Goal: Transaction & Acquisition: Book appointment/travel/reservation

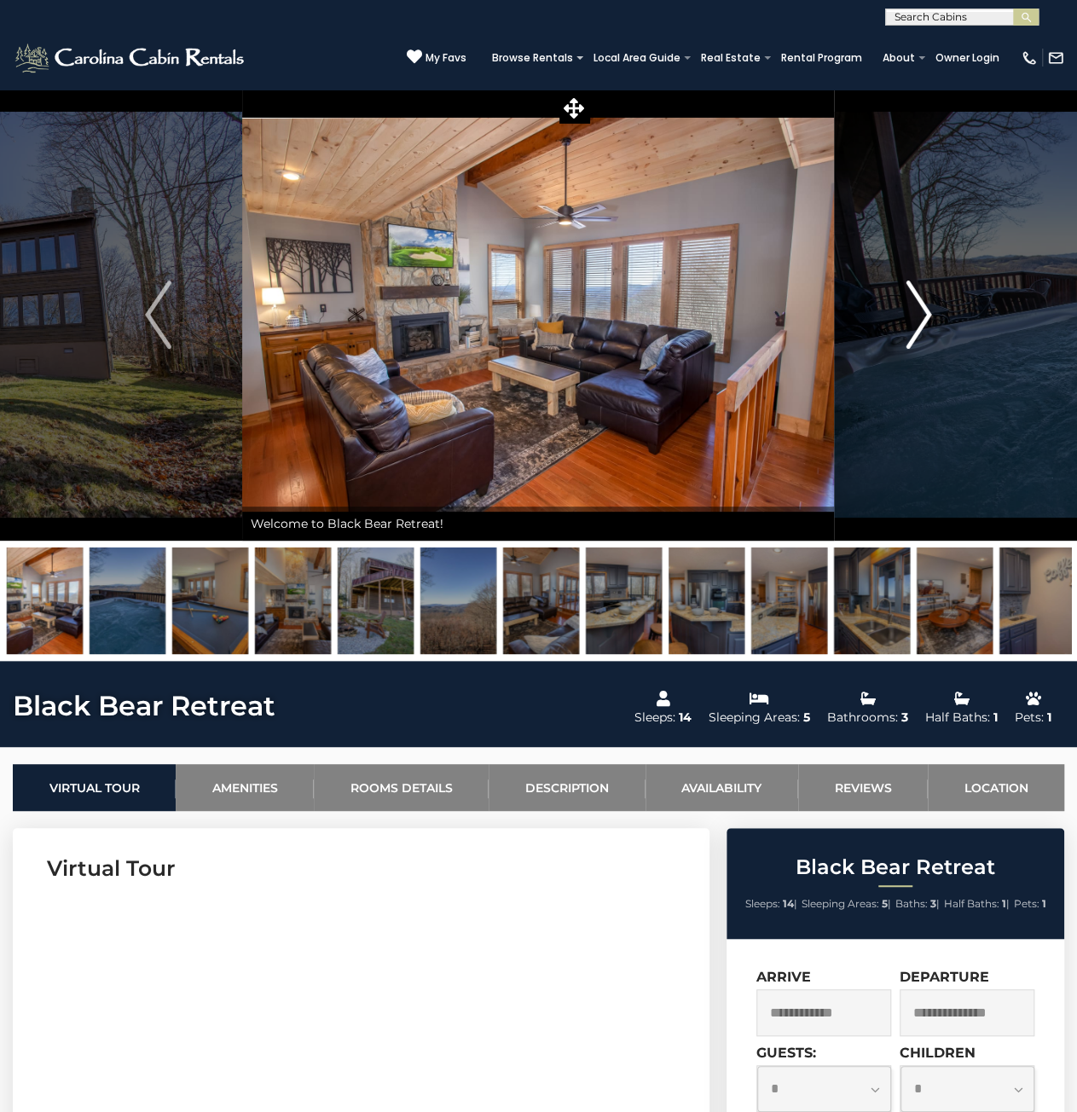
click at [901, 304] on button "Next" at bounding box center [919, 315] width 169 height 452
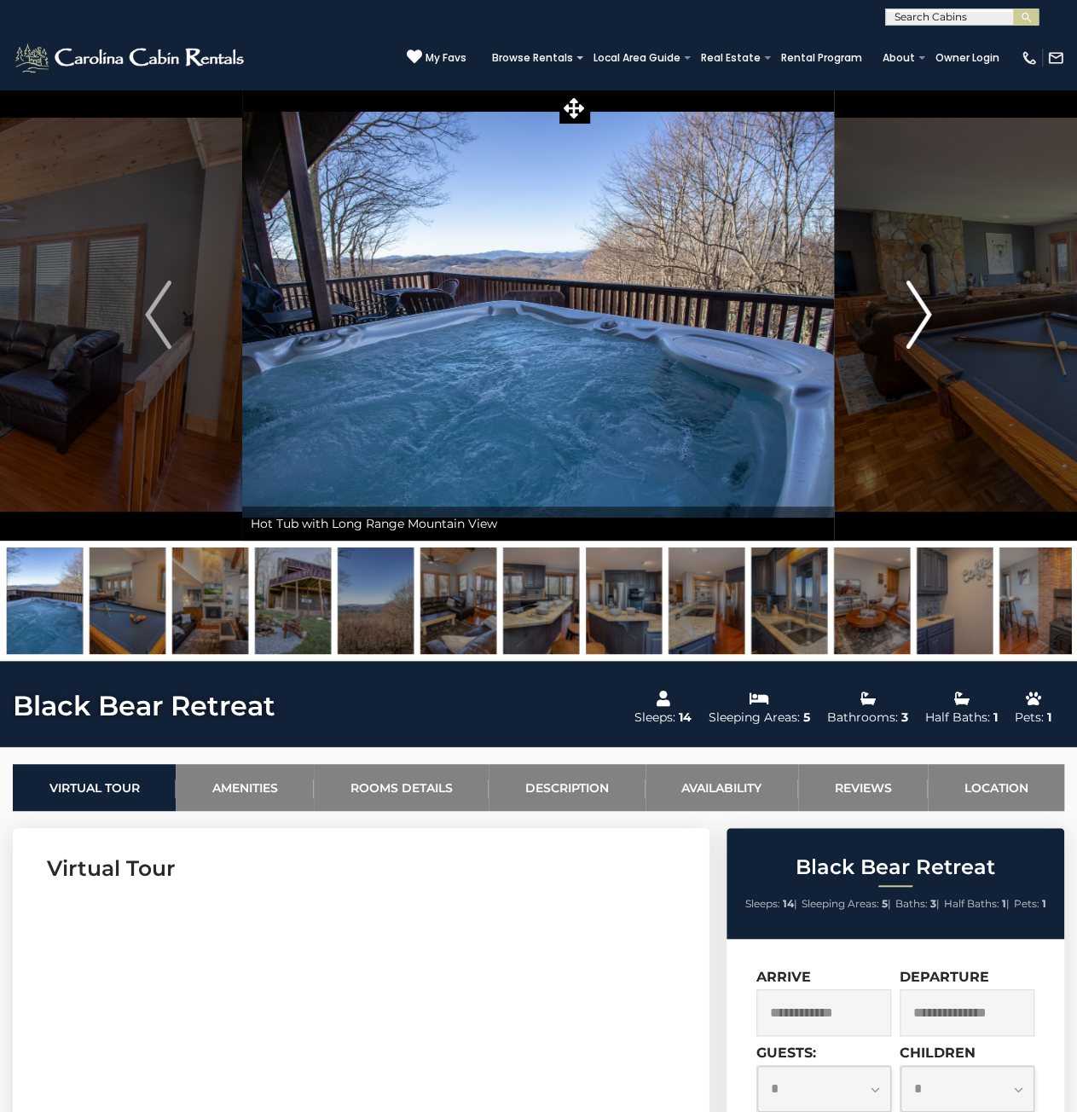
click at [901, 304] on button "Next" at bounding box center [919, 315] width 169 height 452
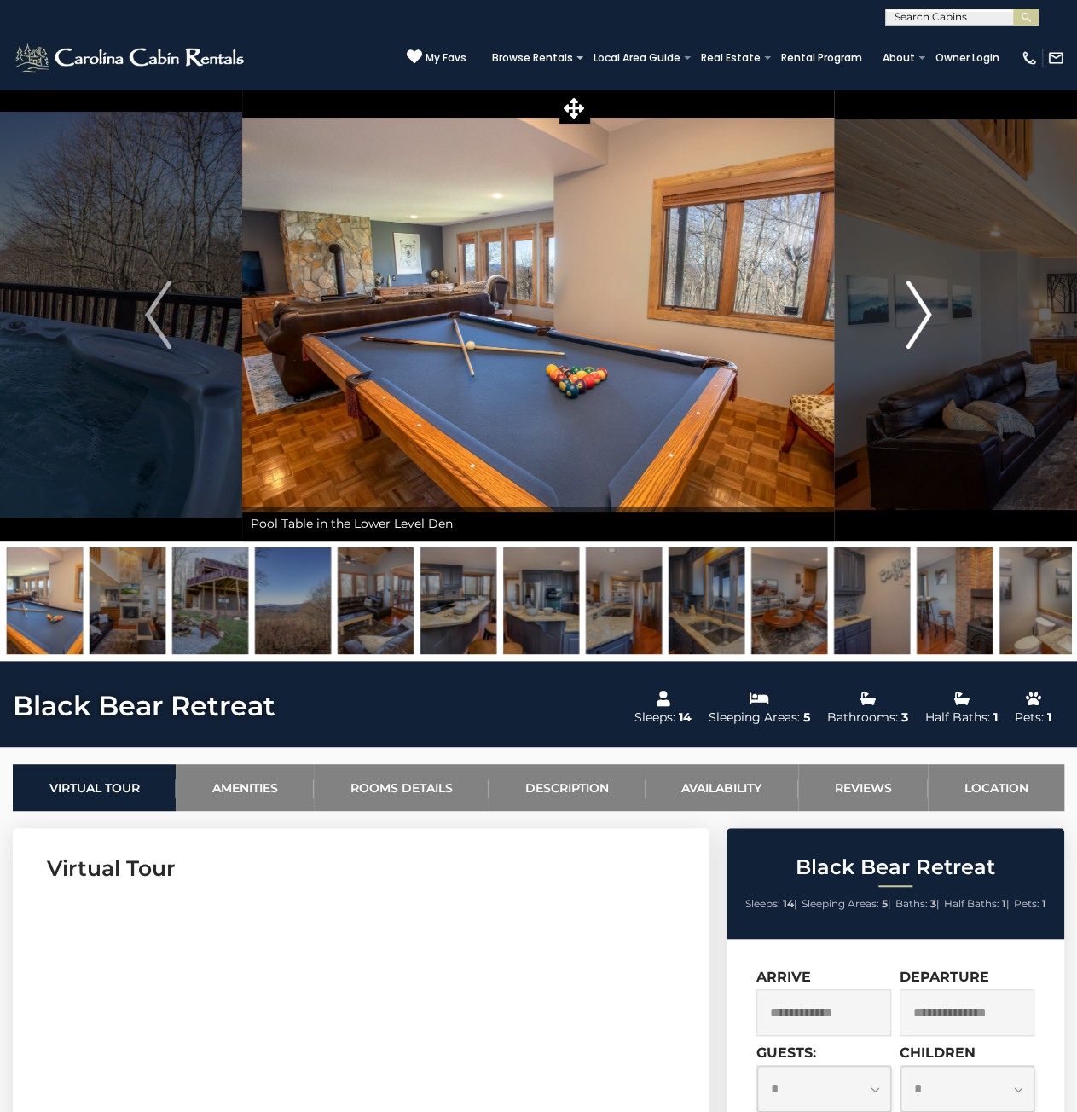
click at [901, 304] on button "Next" at bounding box center [919, 315] width 169 height 452
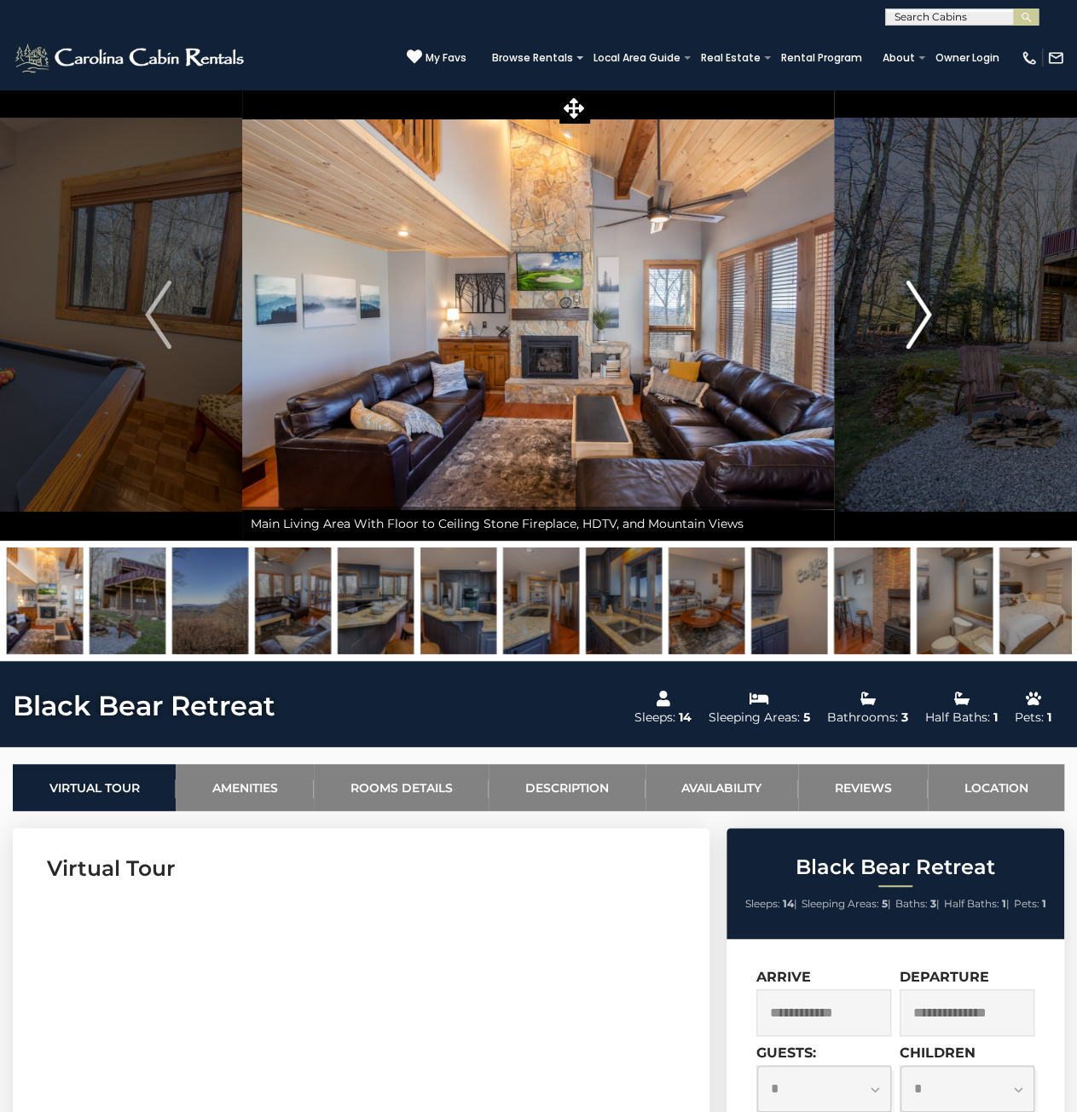
click at [901, 304] on button "Next" at bounding box center [919, 315] width 169 height 452
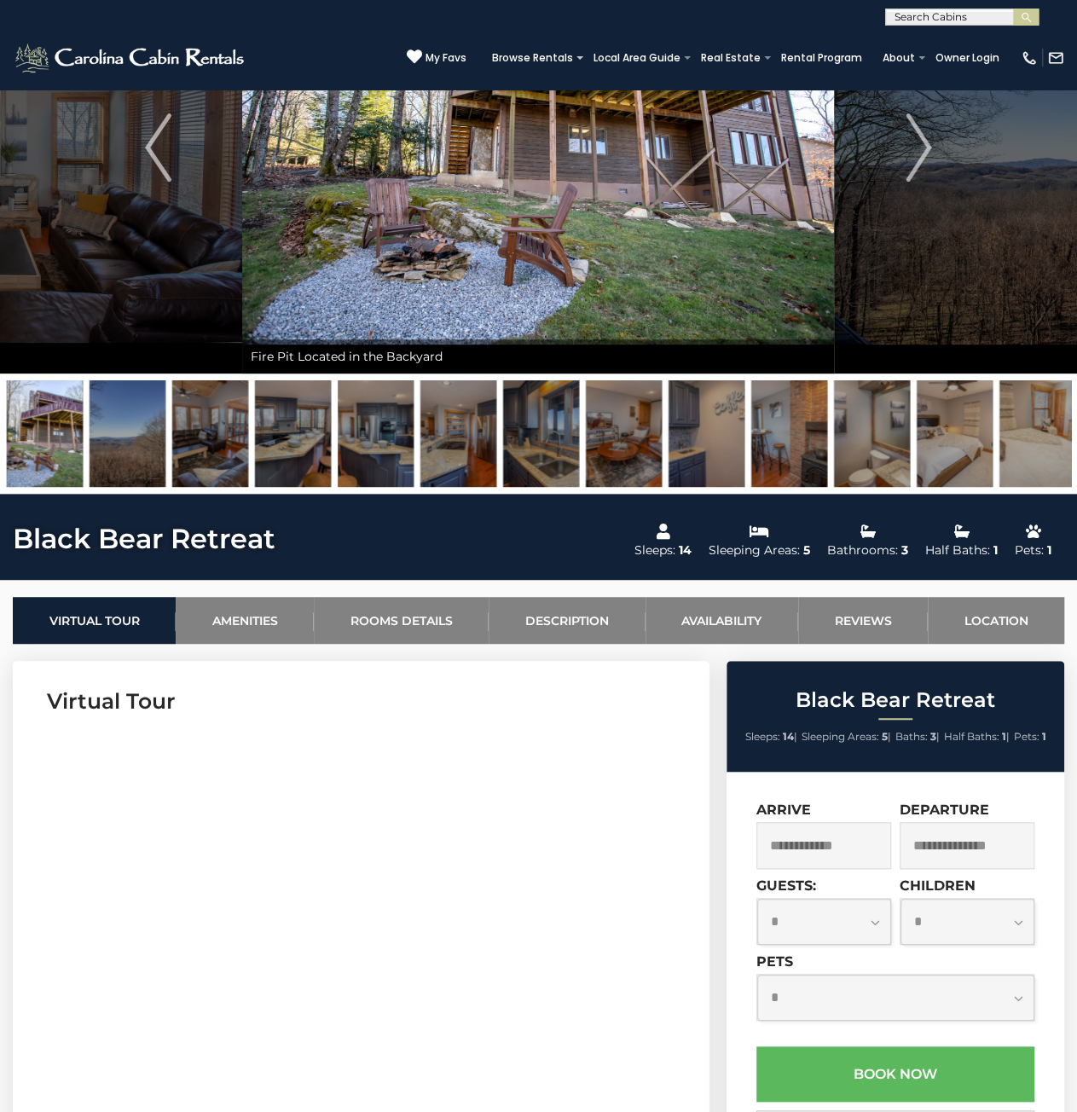
scroll to position [171, 0]
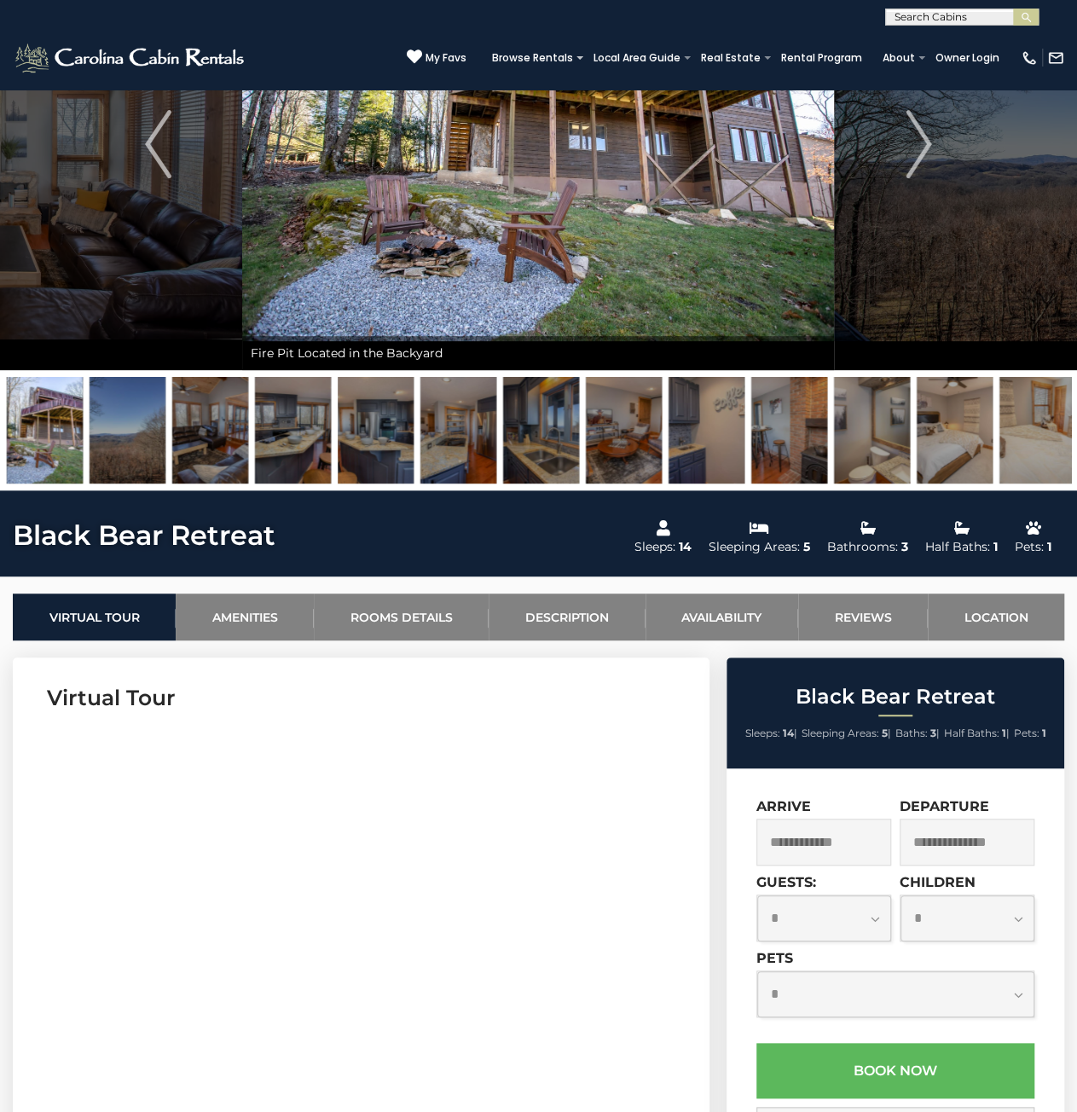
click at [809, 845] on input "text" at bounding box center [824, 842] width 135 height 47
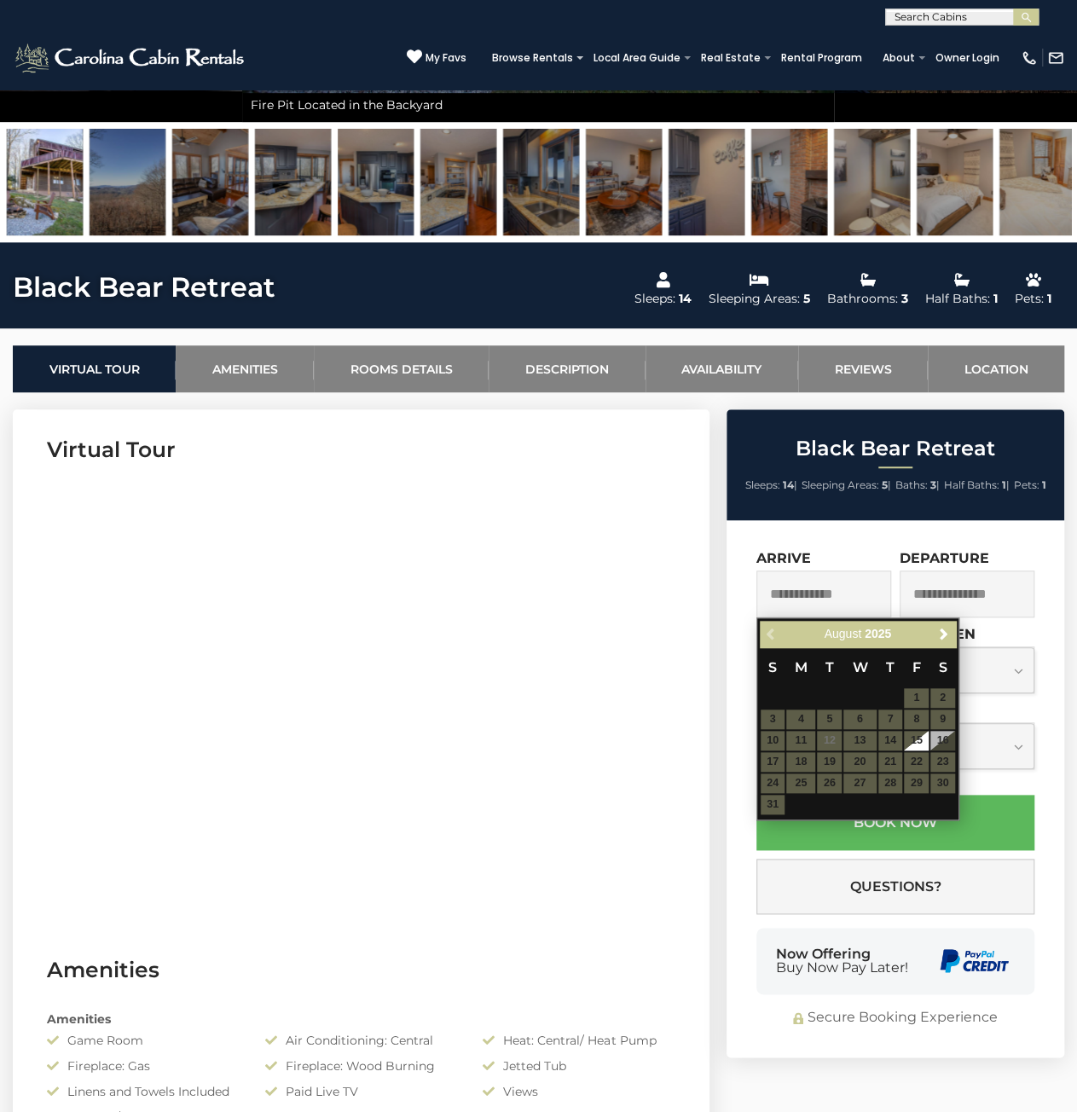
scroll to position [426, 0]
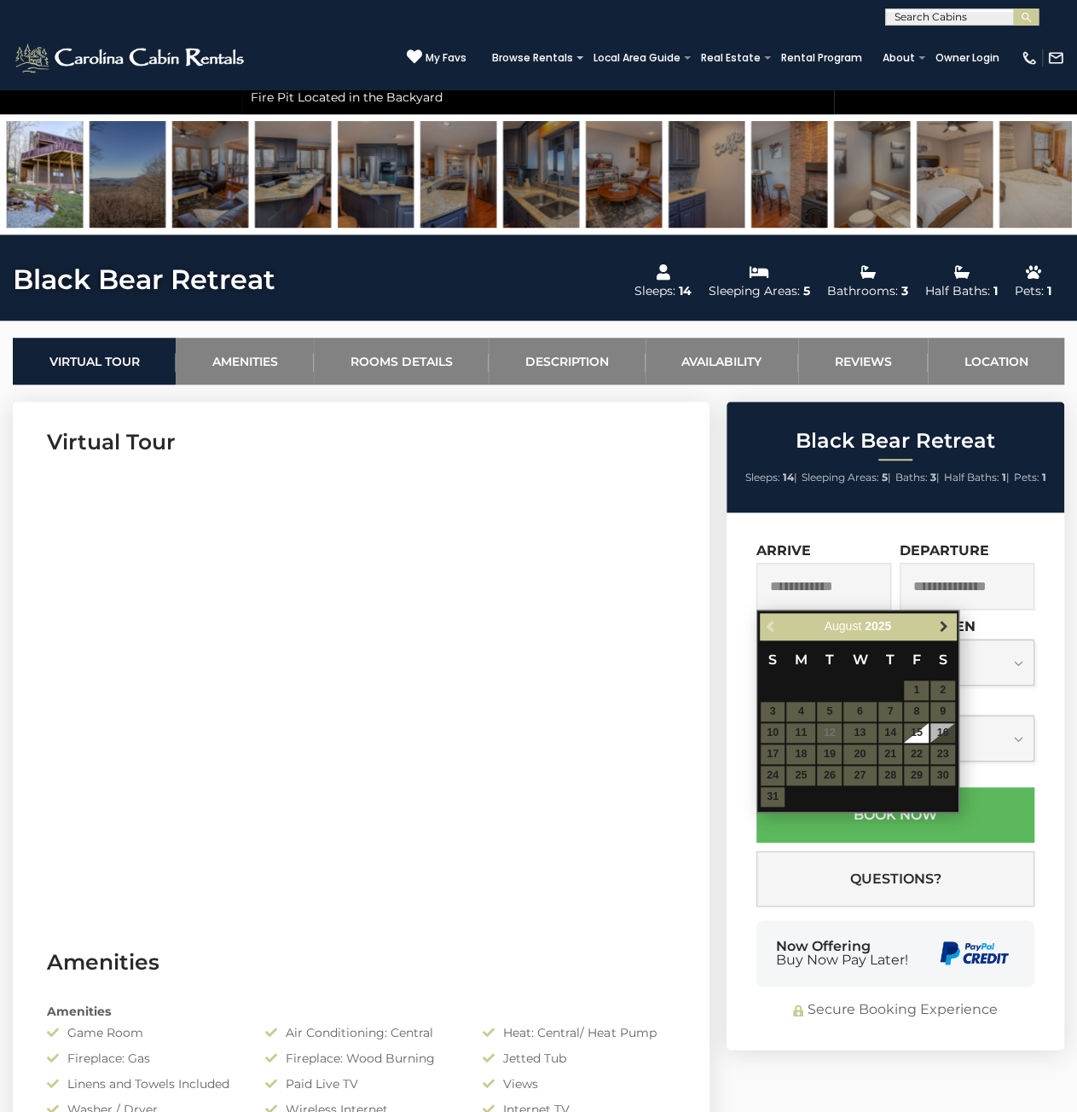
click at [939, 623] on span "Next" at bounding box center [943, 626] width 14 height 14
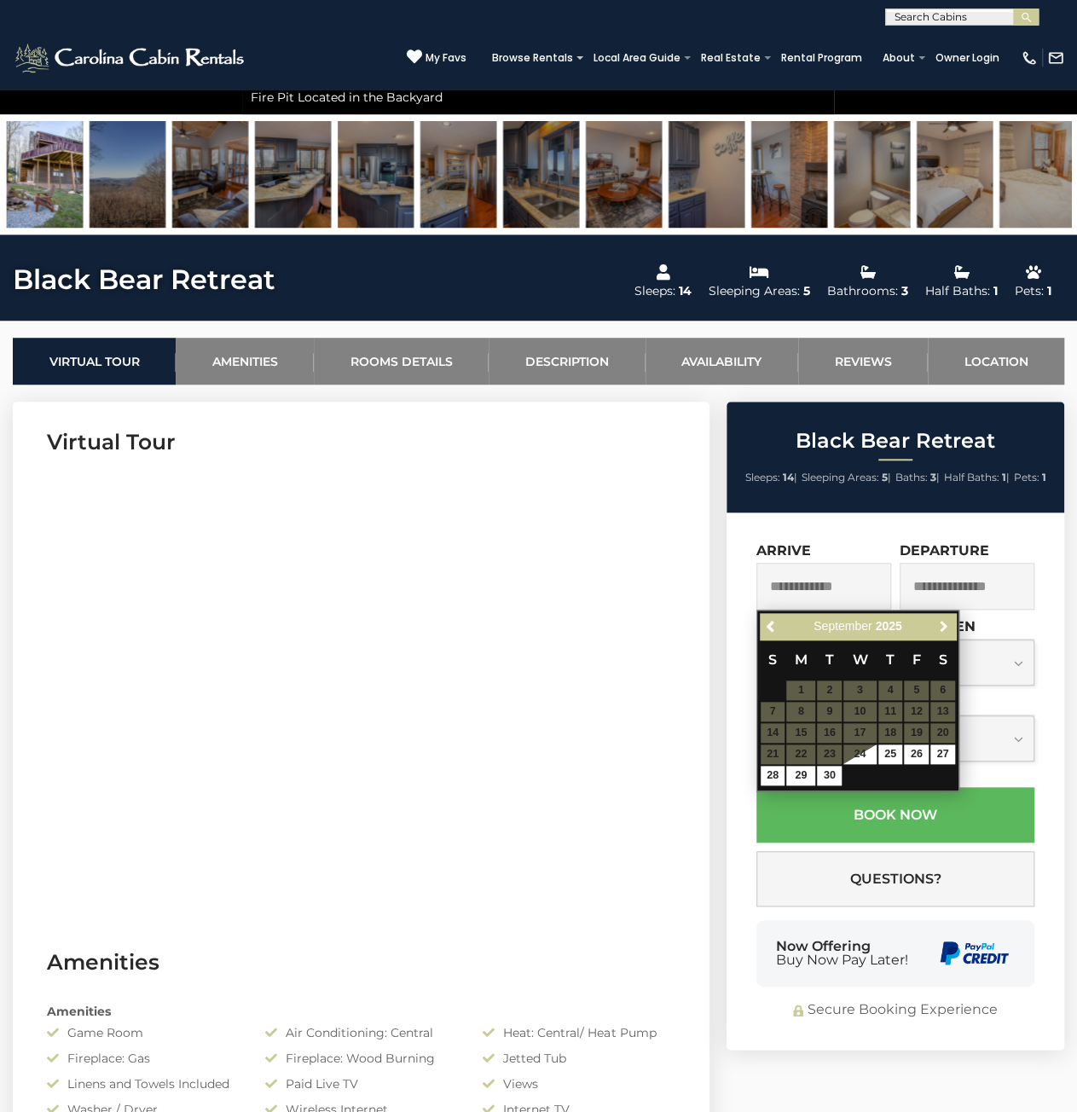
click at [939, 623] on span "Next" at bounding box center [943, 626] width 14 height 14
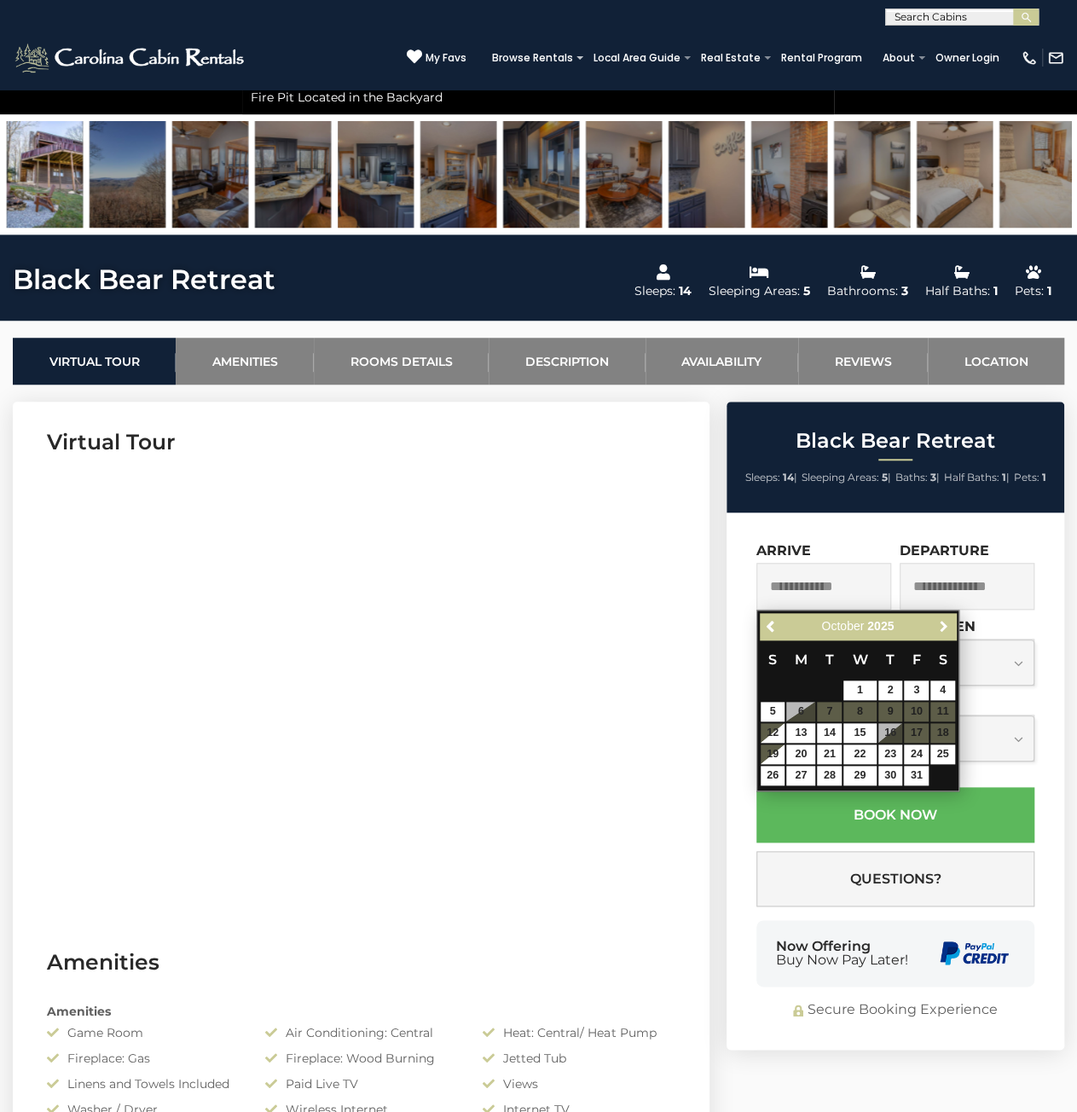
click at [939, 623] on span "Next" at bounding box center [943, 626] width 14 height 14
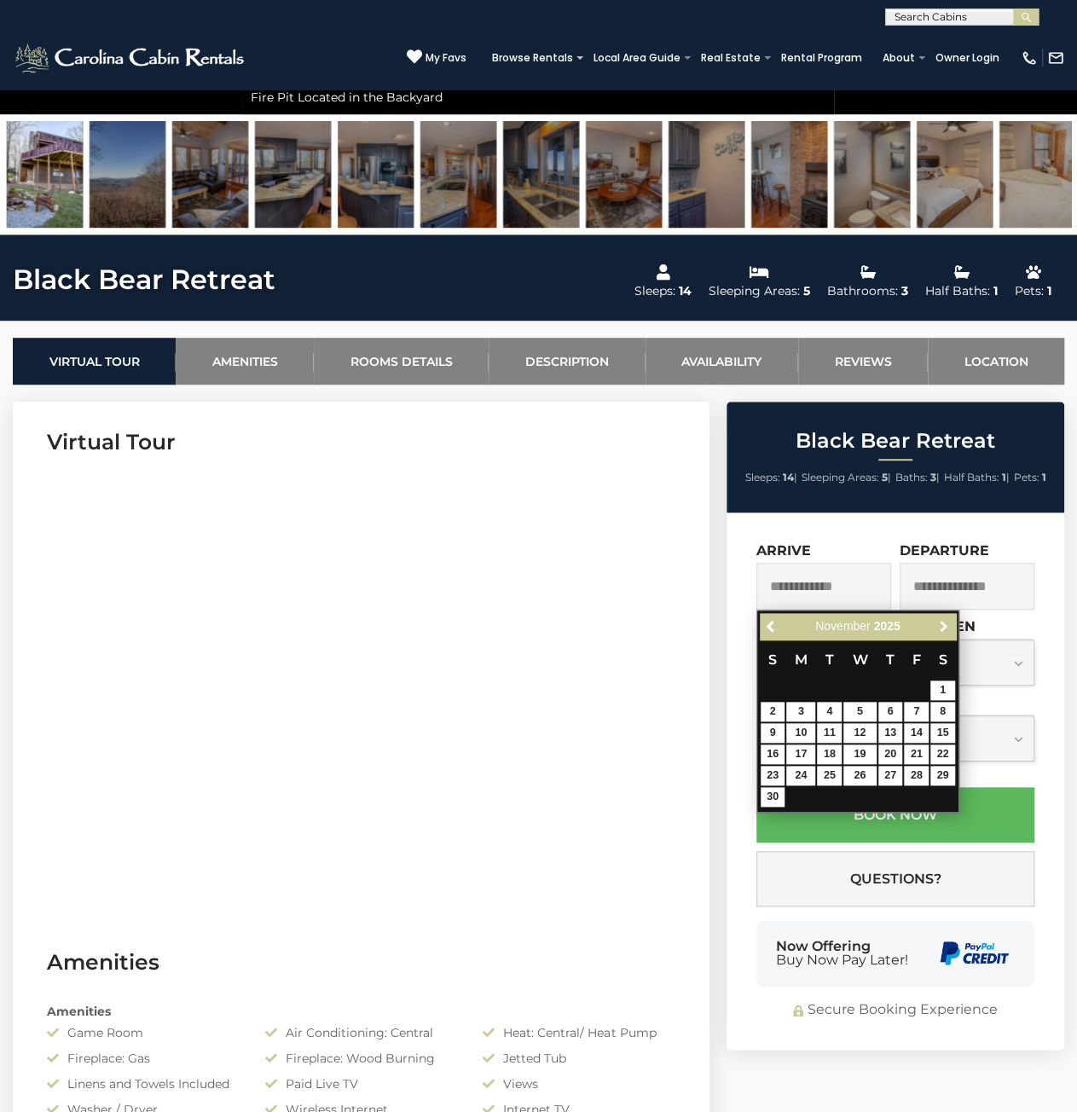
click at [939, 623] on span "Next" at bounding box center [943, 626] width 14 height 14
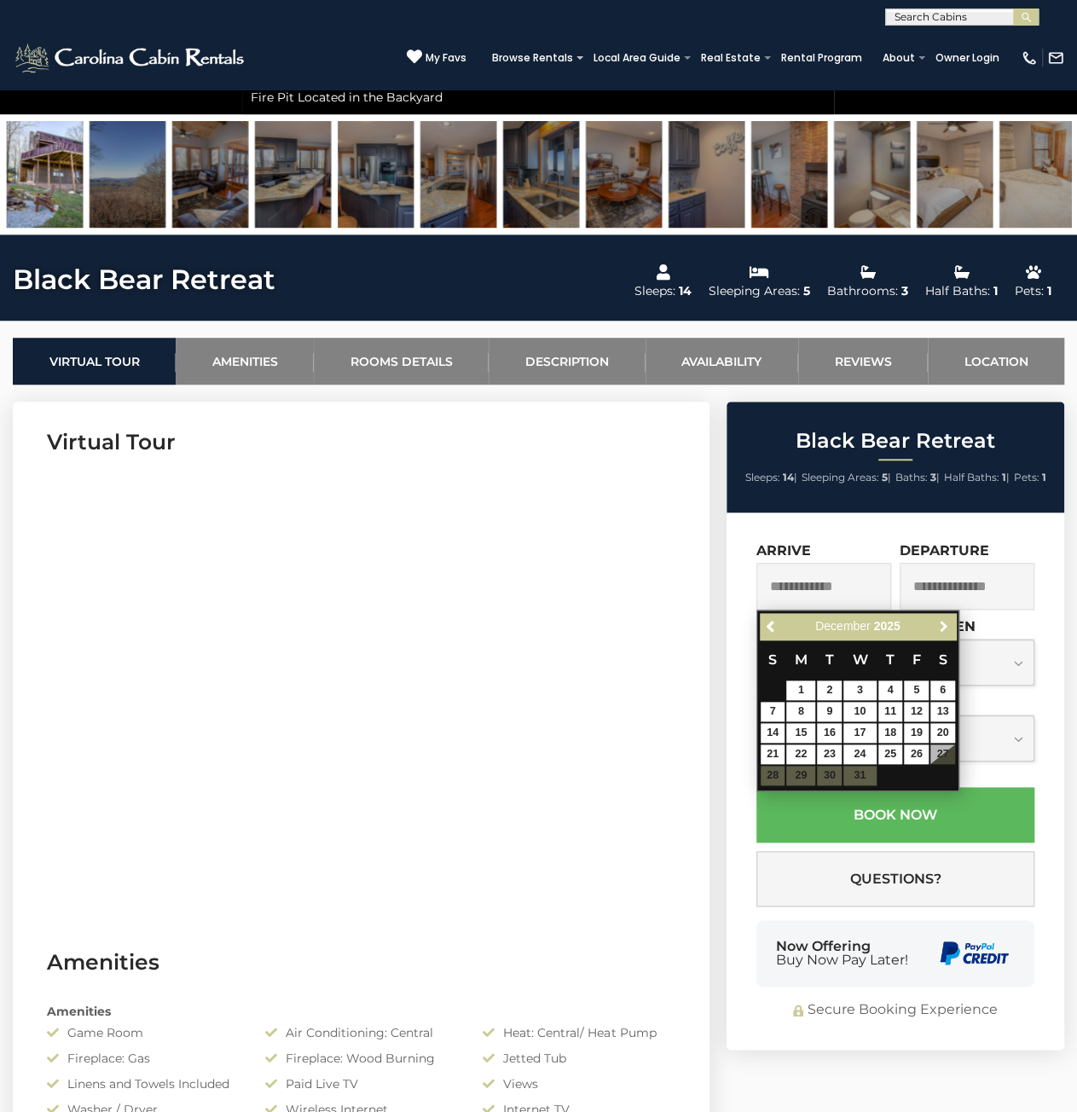
click at [939, 623] on span "Next" at bounding box center [943, 626] width 14 height 14
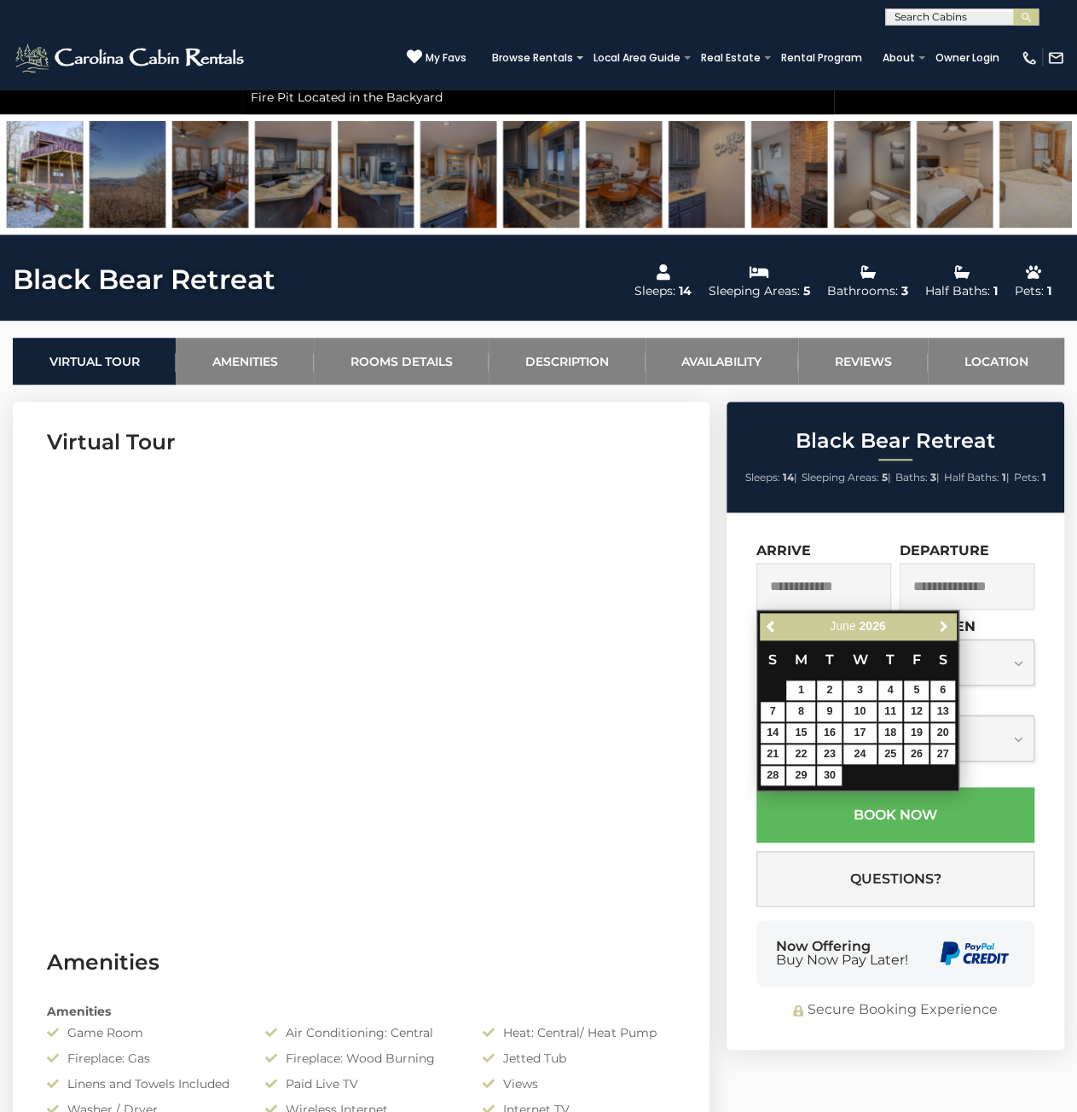
click at [939, 623] on span "Next" at bounding box center [943, 626] width 14 height 14
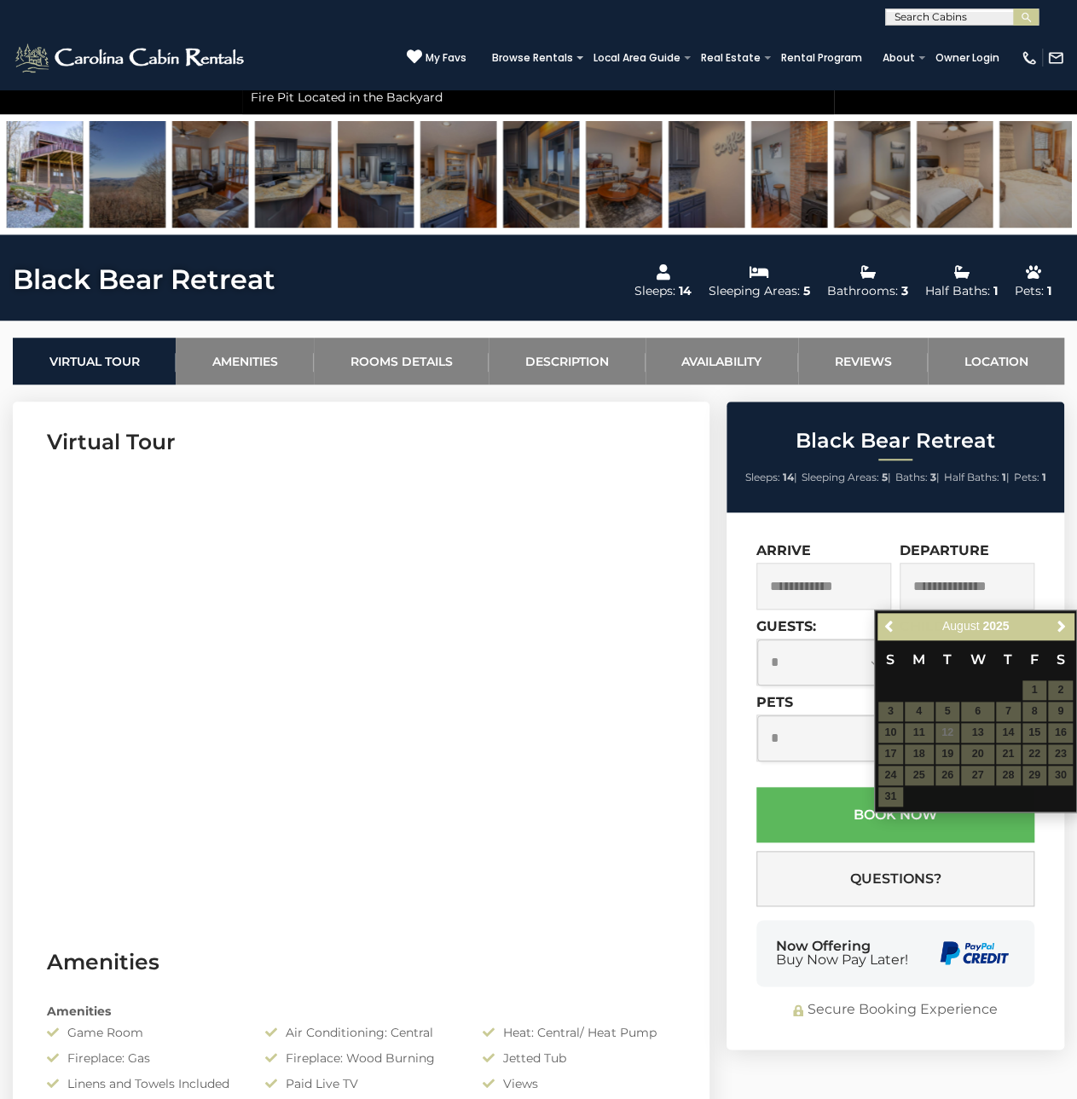
click at [803, 592] on input "text" at bounding box center [824, 586] width 135 height 47
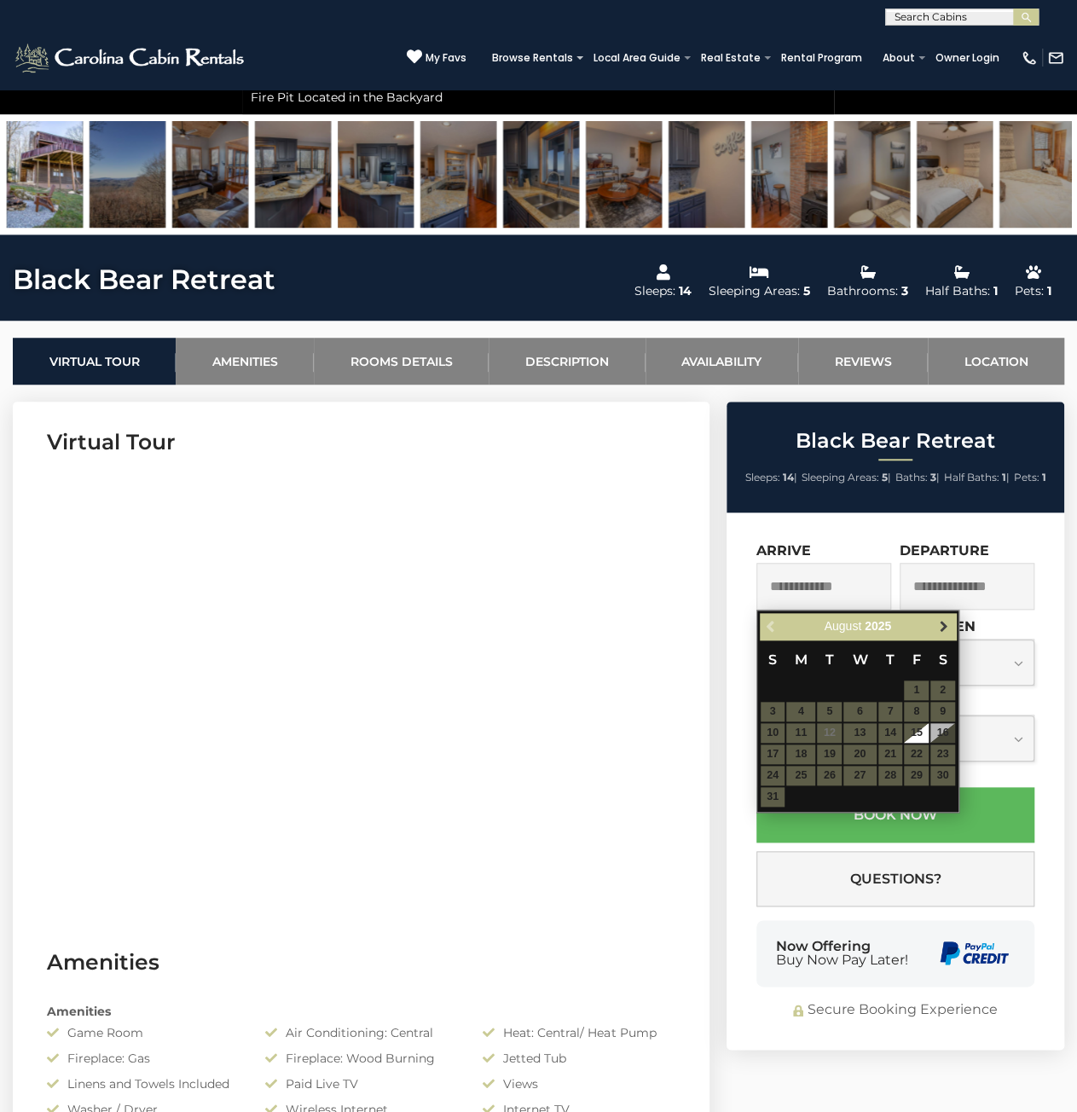
click at [953, 629] on link "Next" at bounding box center [943, 626] width 21 height 21
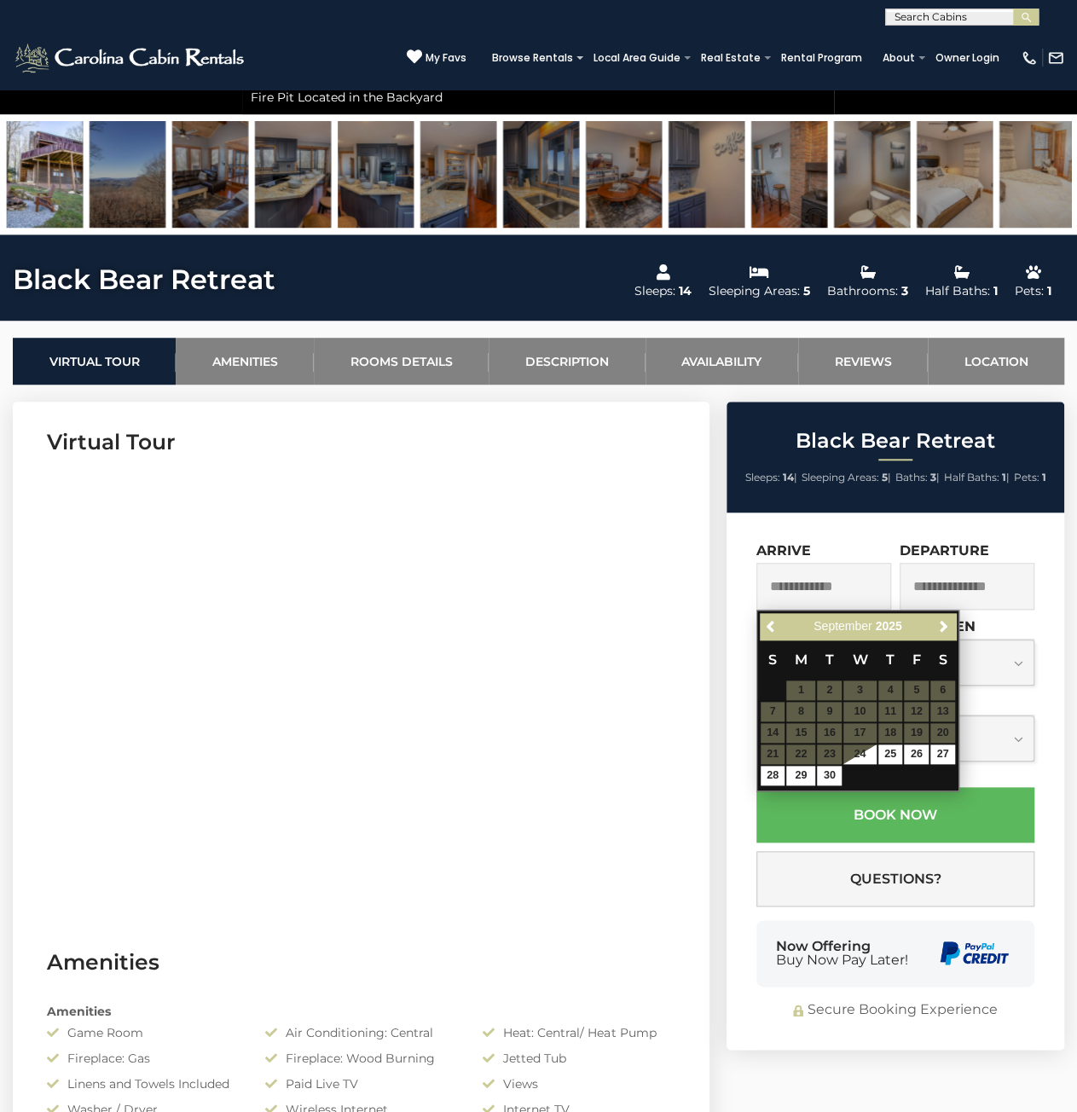
click at [946, 588] on input "text" at bounding box center [967, 586] width 135 height 47
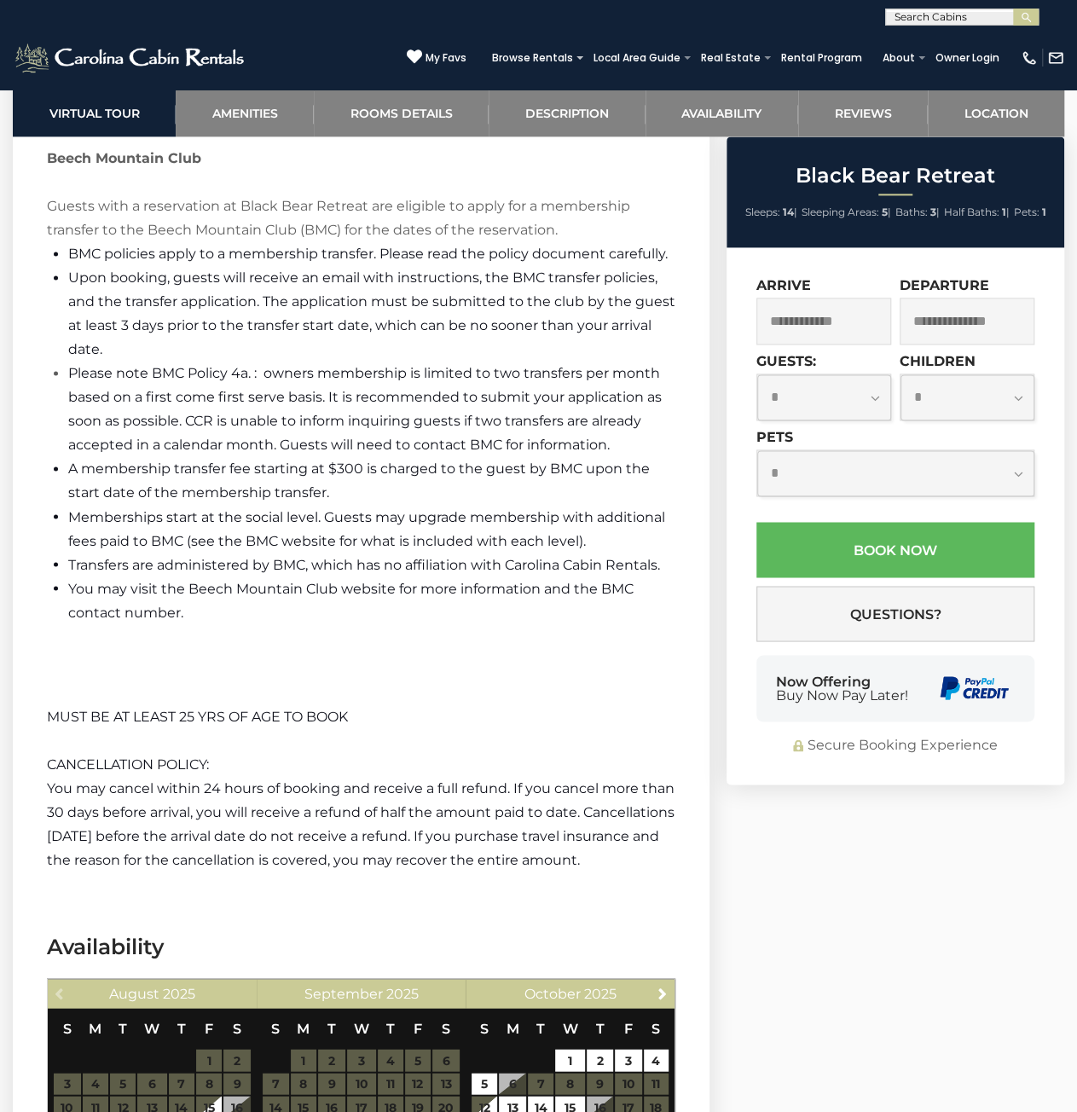
scroll to position [4350, 0]
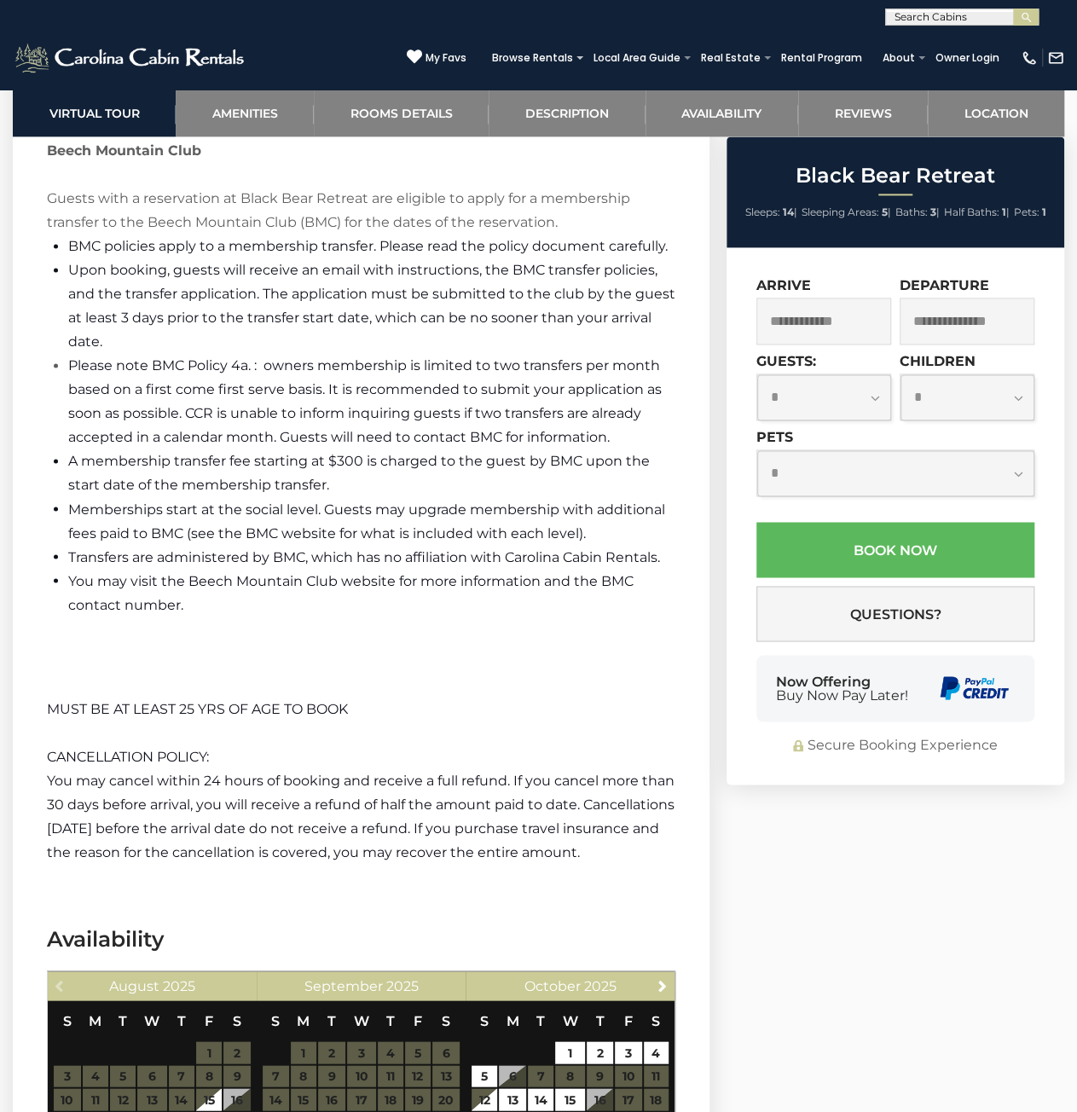
click at [536, 749] on p "CANCELLATION POLICY:" at bounding box center [361, 757] width 629 height 24
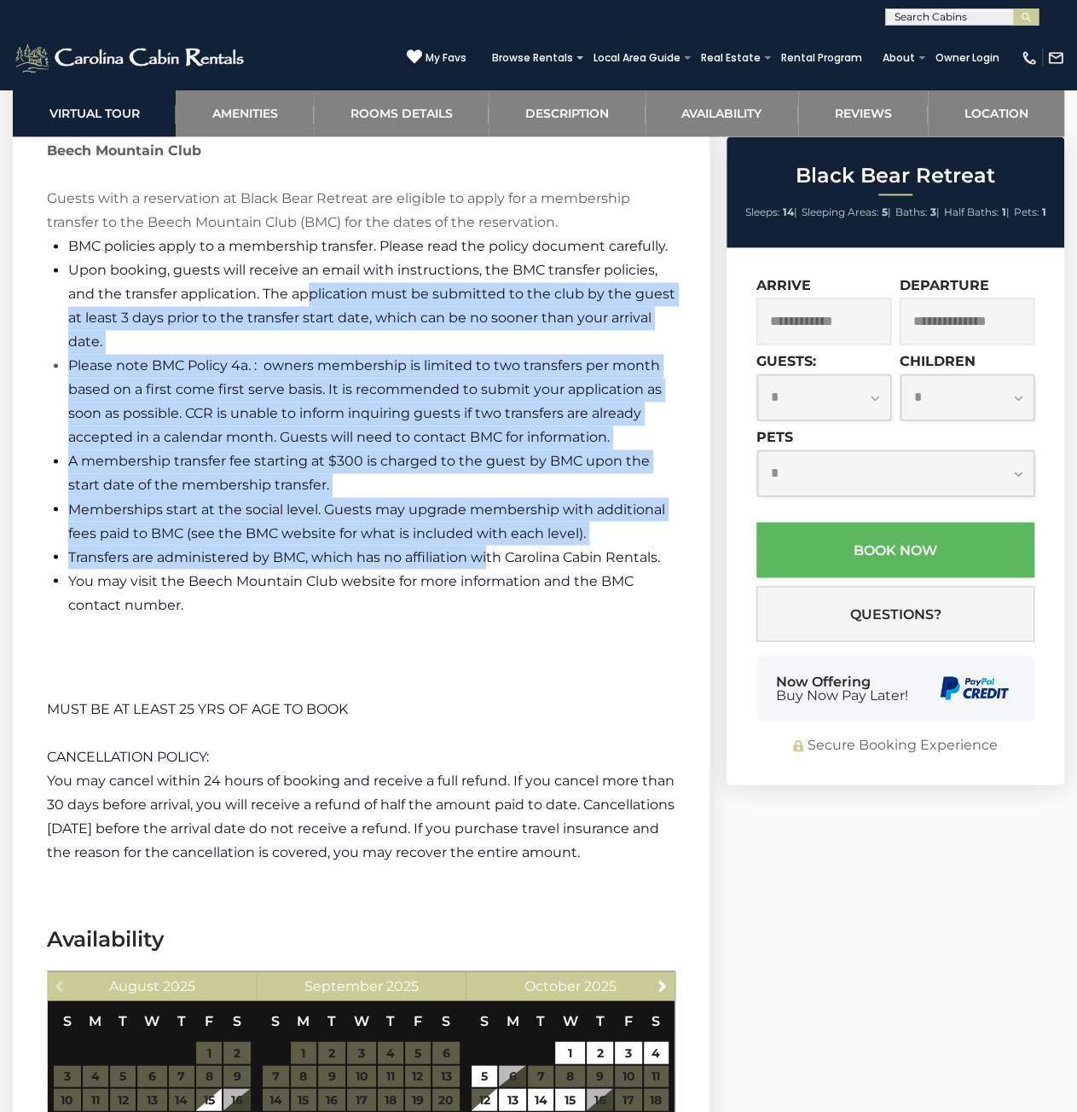
drag, startPoint x: 309, startPoint y: 298, endPoint x: 488, endPoint y: 557, distance: 315.1
click at [488, 557] on ul "BMC policies apply to a membership transfer. Please read the policy document ca…" at bounding box center [361, 426] width 629 height 382
drag, startPoint x: 430, startPoint y: 513, endPoint x: 252, endPoint y: 264, distance: 305.8
click at [275, 313] on ul "BMC policies apply to a membership transfer. Please read the policy document ca…" at bounding box center [361, 426] width 629 height 382
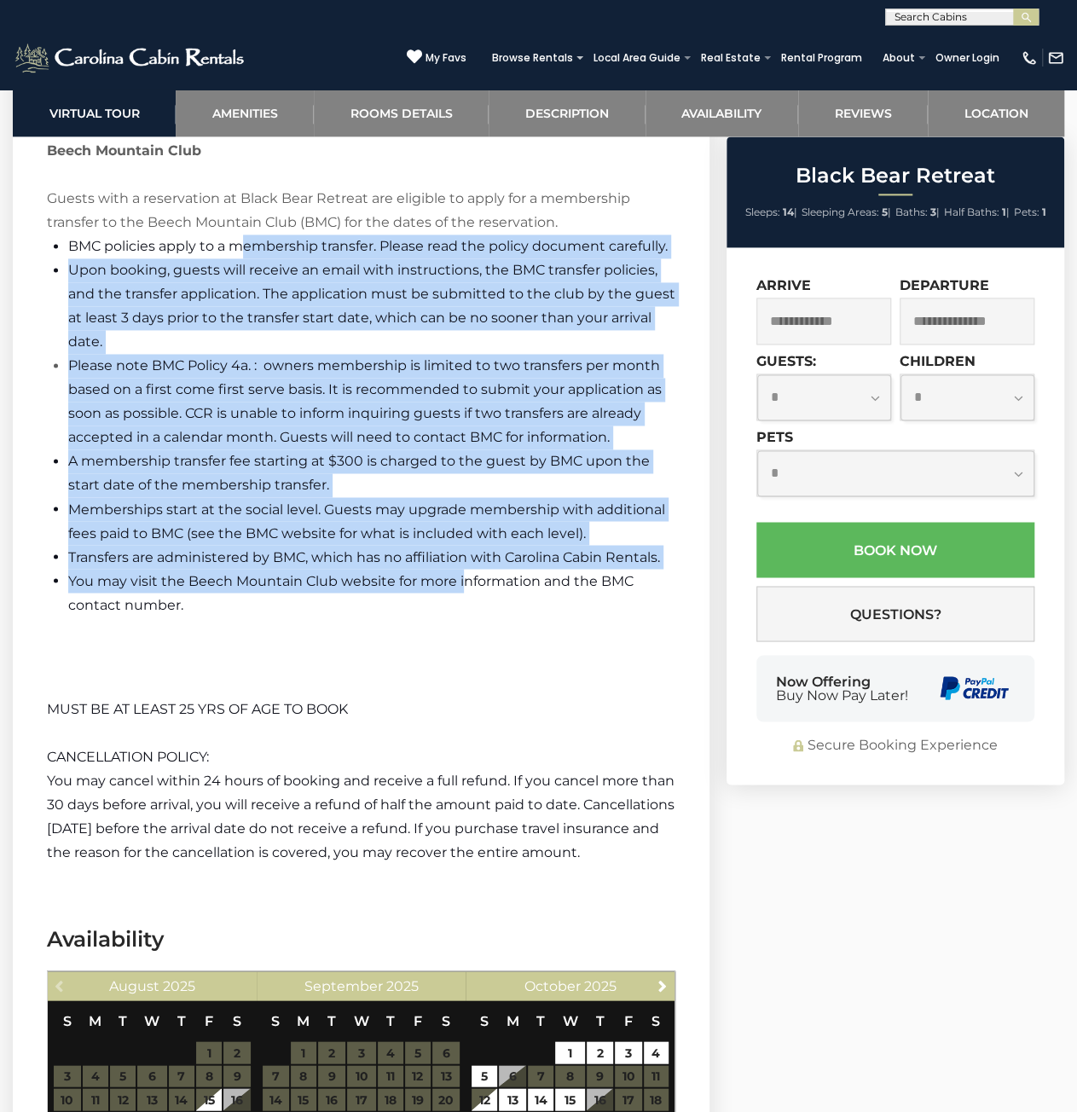
drag, startPoint x: 394, startPoint y: 467, endPoint x: 462, endPoint y: 569, distance: 122.3
click at [461, 569] on ul "BMC policies apply to a membership transfer. Please read the policy document ca…" at bounding box center [361, 426] width 629 height 382
click at [462, 569] on li "You may visit the Beech Mountain Club website for more information and the BMC …" at bounding box center [371, 593] width 607 height 48
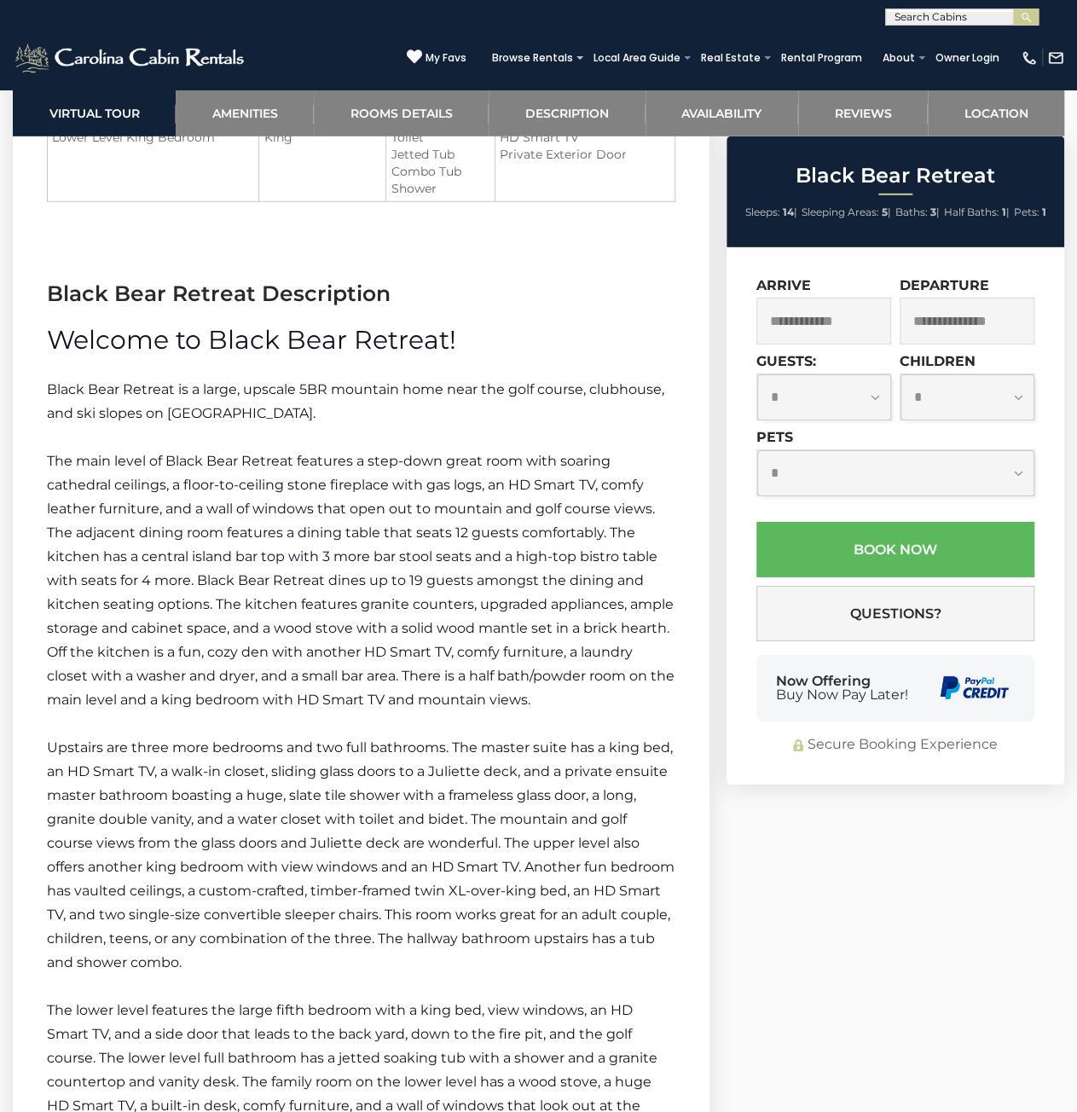
scroll to position [2303, 0]
